Goal: Transaction & Acquisition: Obtain resource

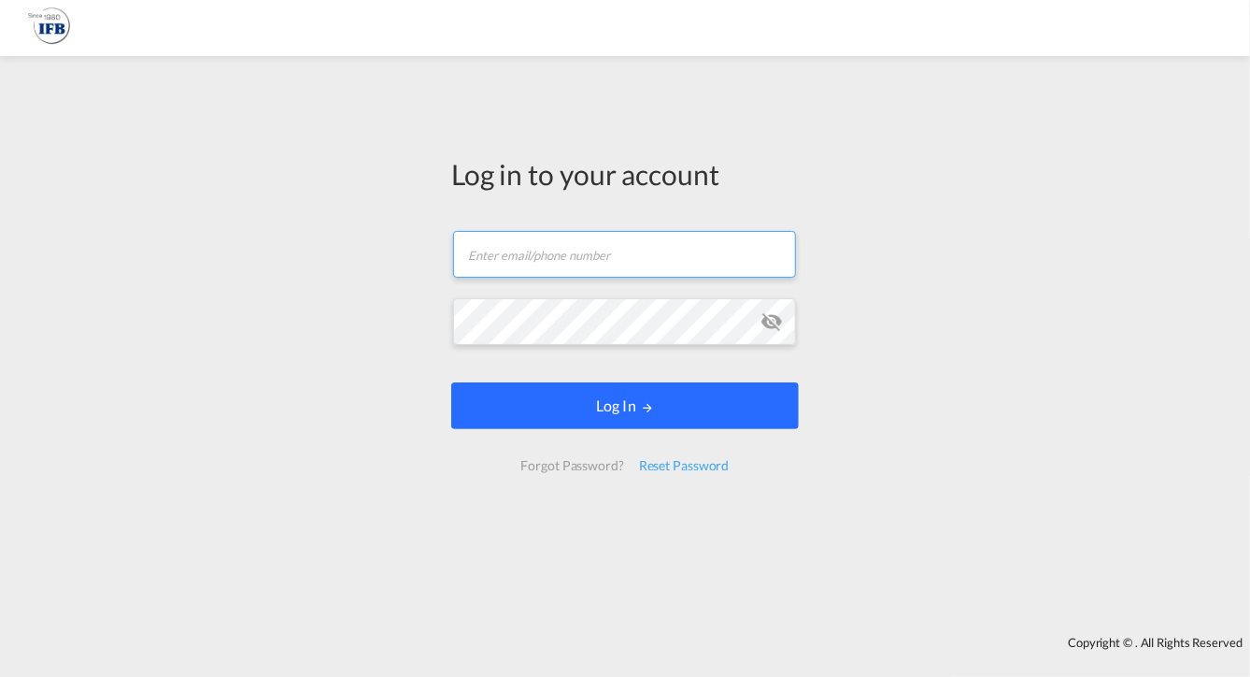
type input "s.torres.ferrafiat@france-ifbgroup.net"
click at [654, 403] on button "Log In" at bounding box center [625, 405] width 348 height 47
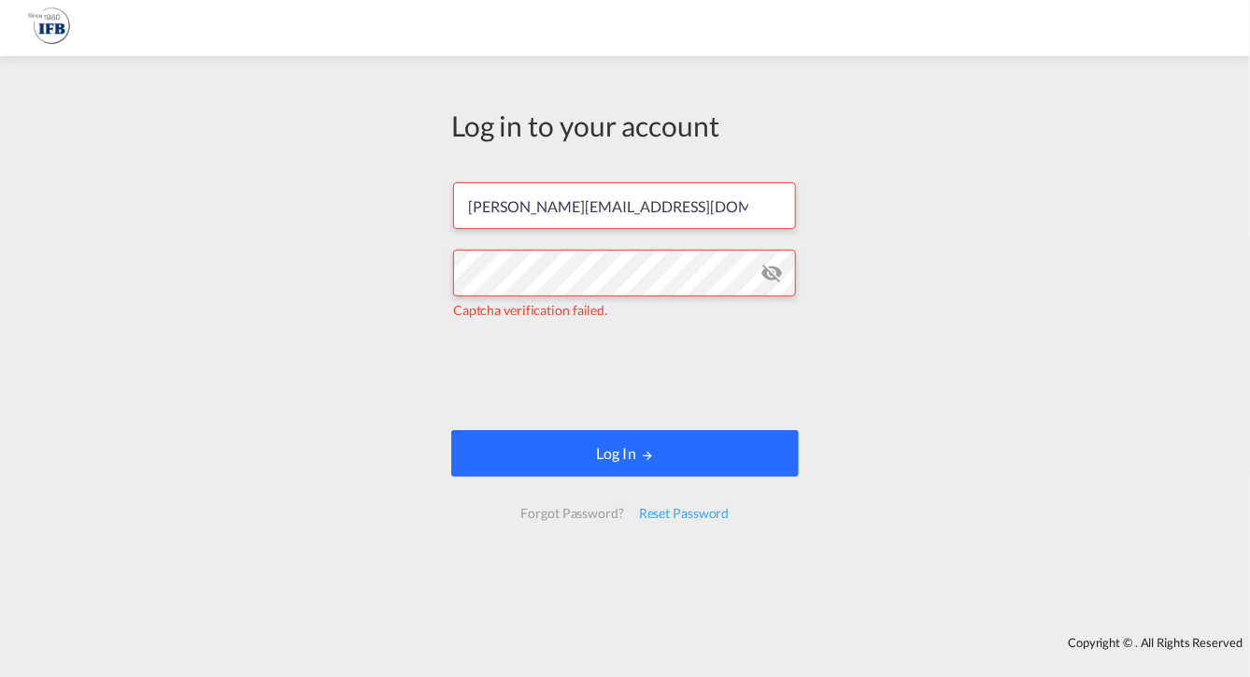
click at [621, 460] on button "Log In" at bounding box center [625, 453] width 348 height 47
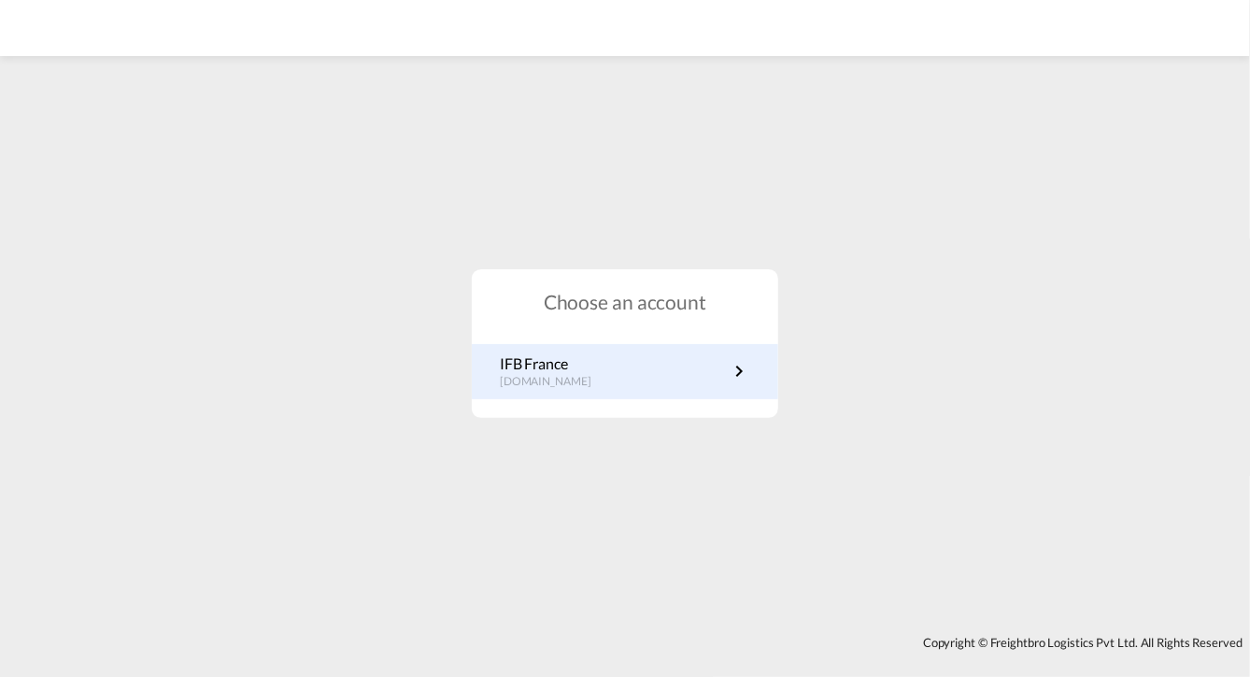
click at [626, 378] on link "IFB France fr.portal.ifb.com" at bounding box center [625, 371] width 250 height 36
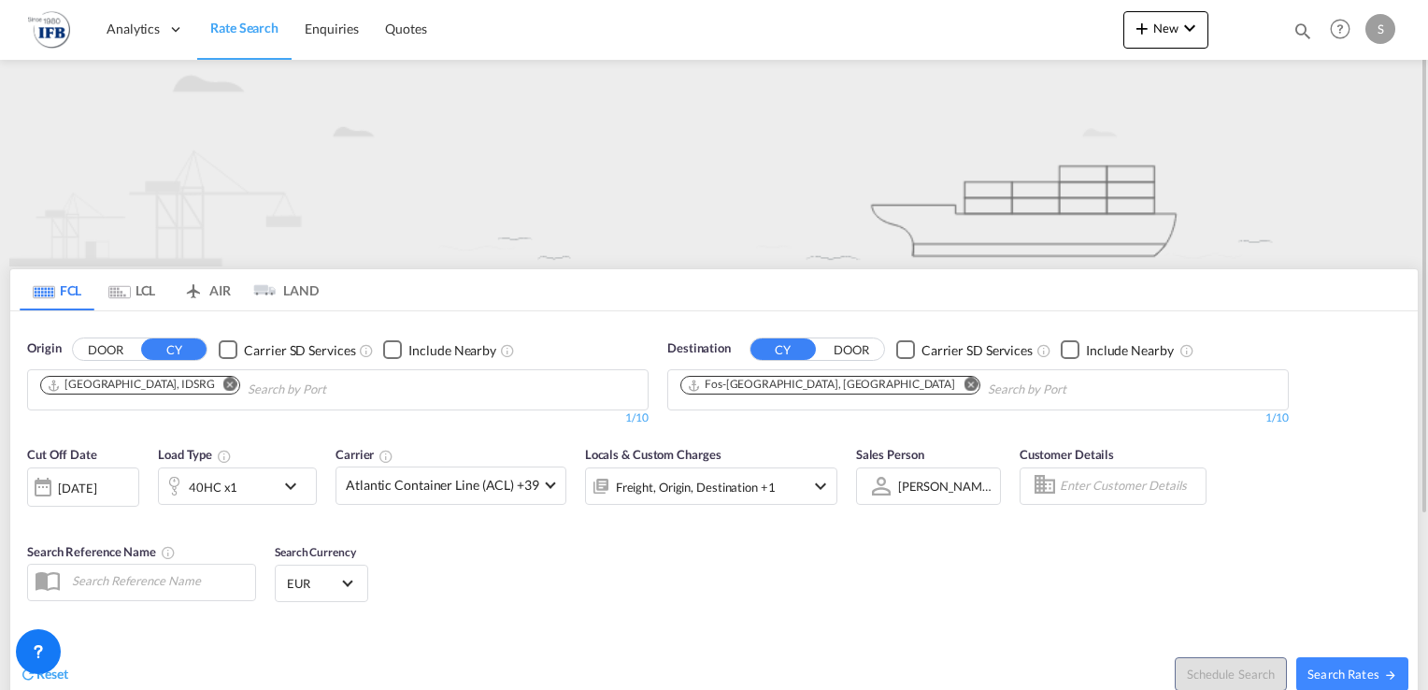
click at [223, 381] on md-icon "Remove" at bounding box center [230, 385] width 14 height 14
click at [163, 381] on input "Chips input." at bounding box center [129, 390] width 178 height 30
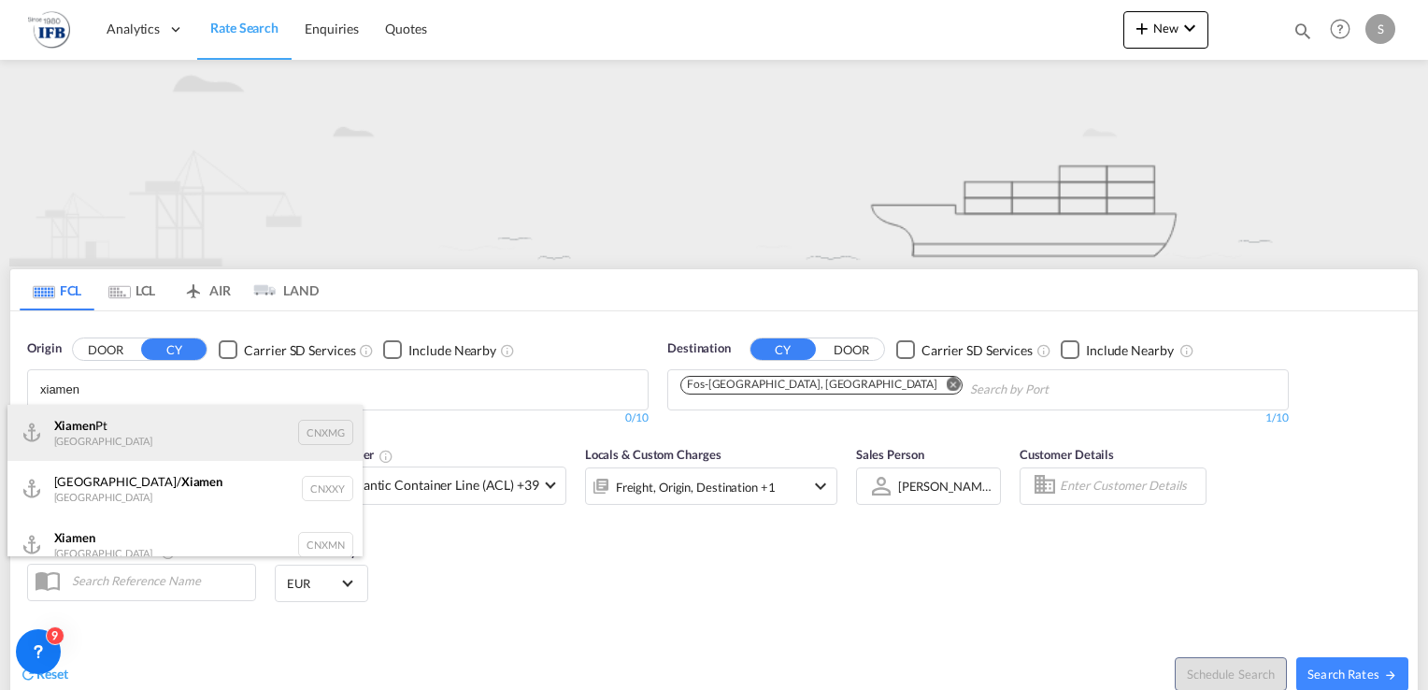
type input "xiamen"
click at [118, 429] on div "Xiamen Pt China CNXMG" at bounding box center [184, 433] width 355 height 56
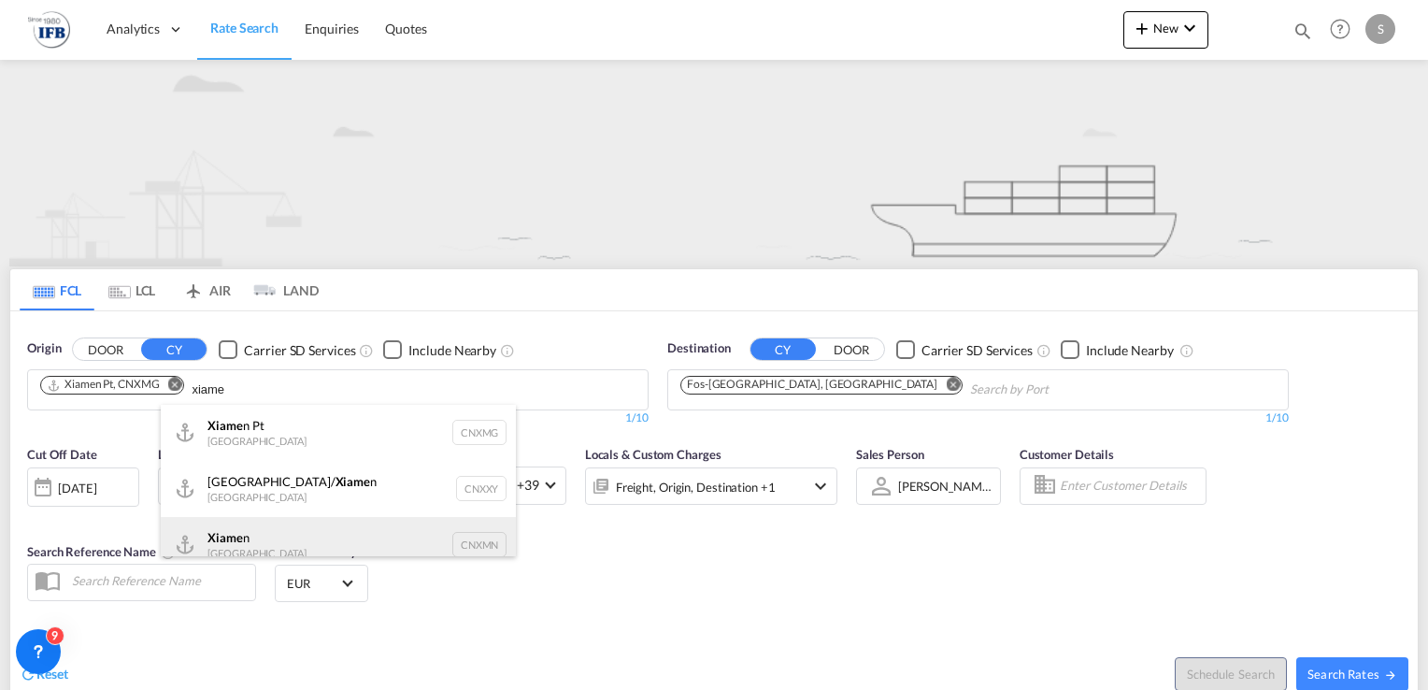
type input "xiame"
click at [292, 531] on div "Xiame n [GEOGRAPHIC_DATA] CNXMN" at bounding box center [338, 545] width 355 height 56
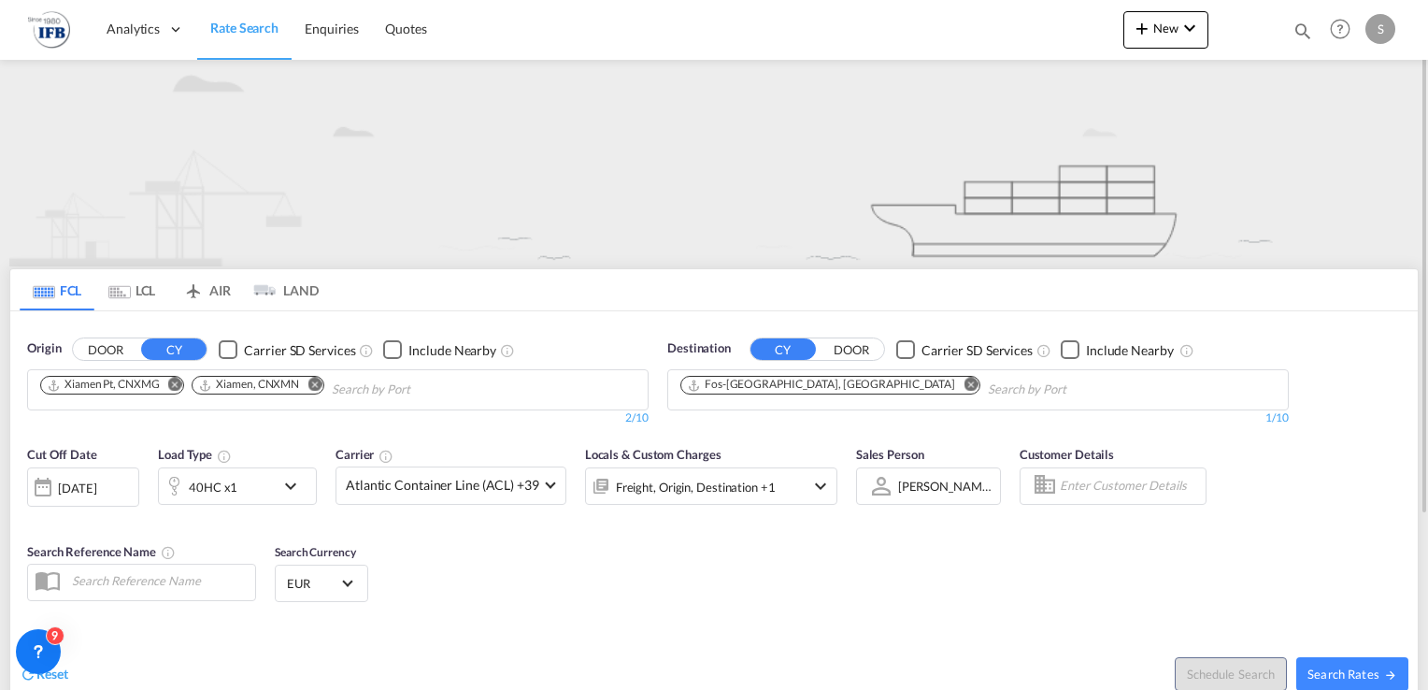
click at [505, 384] on body "Analytics Reports Rate Search Enquiries Quotes Analytics Reports" at bounding box center [714, 345] width 1428 height 690
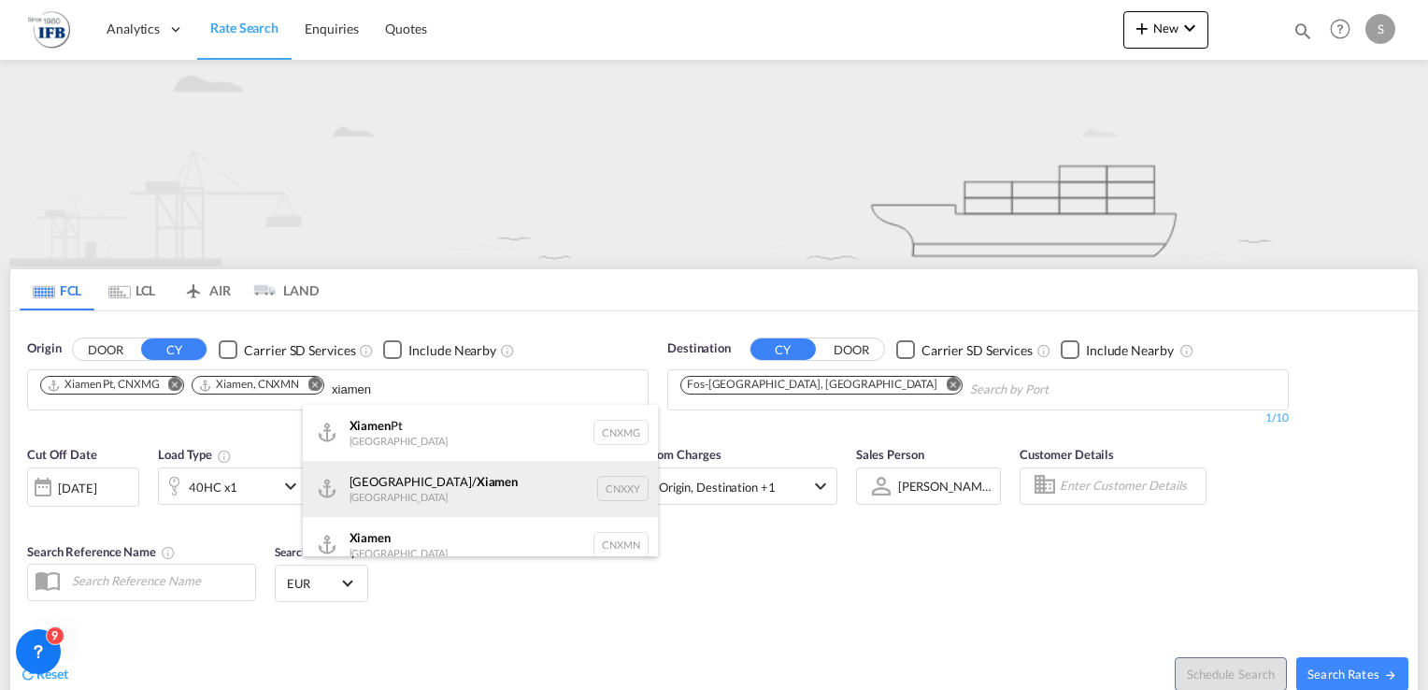
type input "xiamen"
click at [411, 477] on div "[GEOGRAPHIC_DATA]/ Xiamen [GEOGRAPHIC_DATA] CNXXY" at bounding box center [480, 489] width 355 height 56
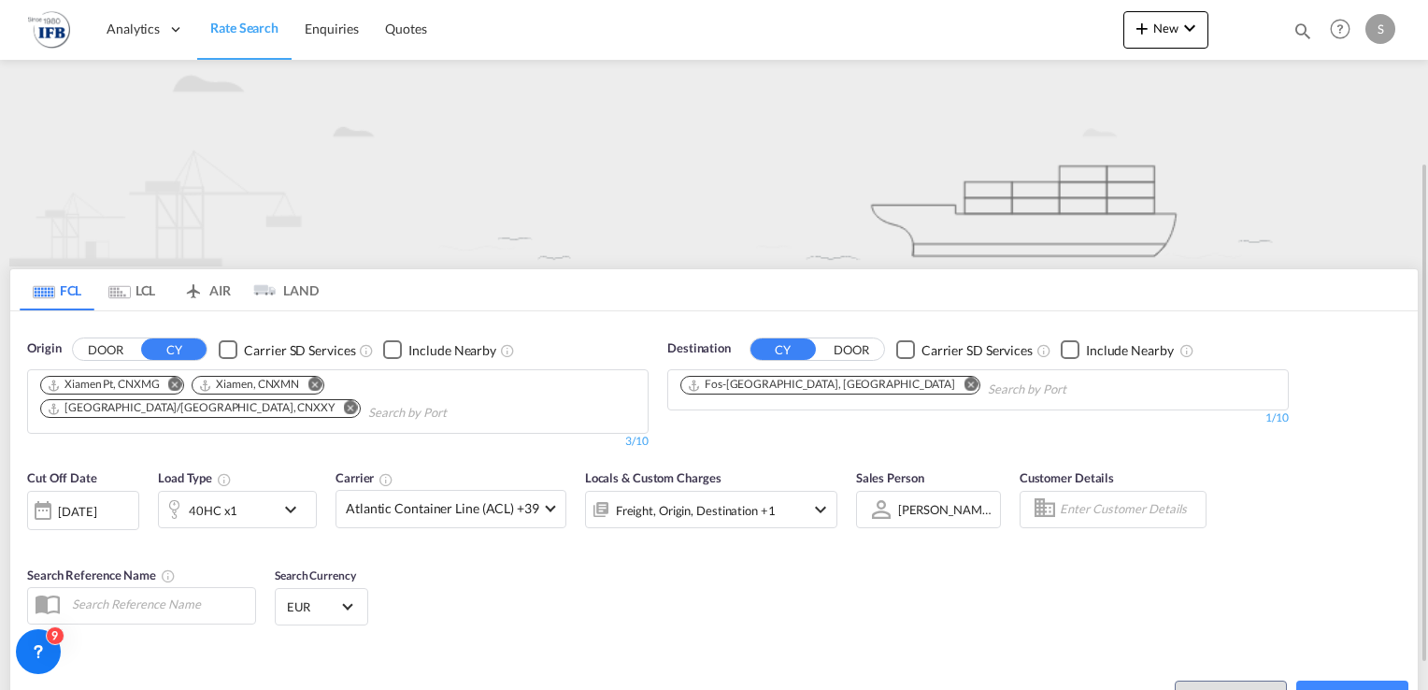
scroll to position [187, 0]
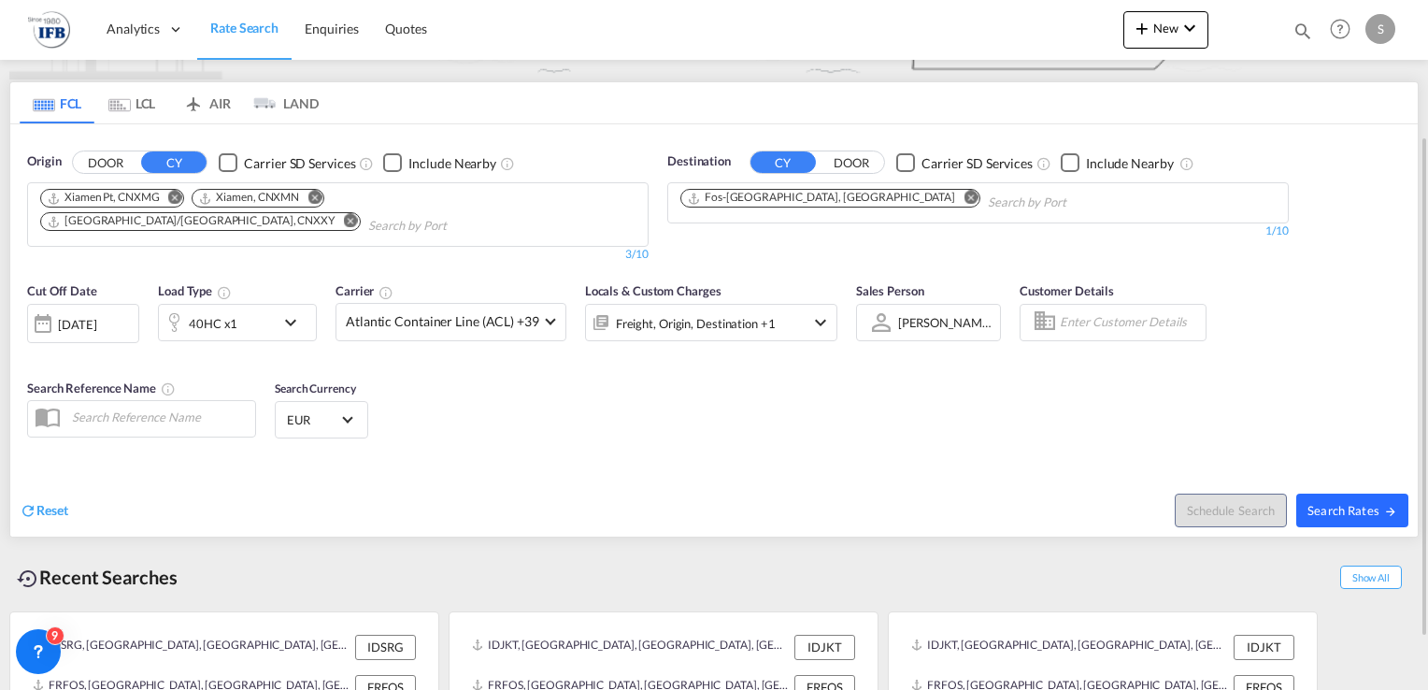
click at [1250, 510] on span "Search Rates" at bounding box center [1352, 510] width 90 height 15
type input "CNXMG,CNXMN,CNXXY to FRFOS / [DATE]"
